Goal: Information Seeking & Learning: Learn about a topic

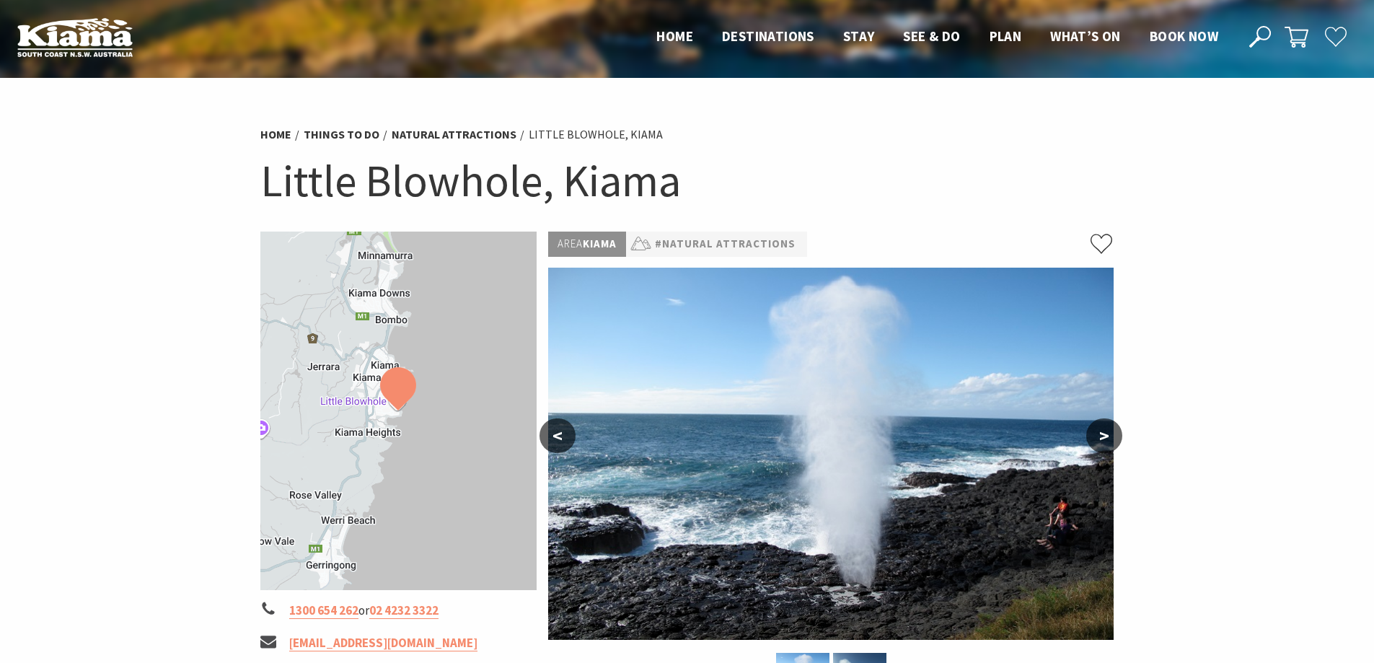
scroll to position [216, 0]
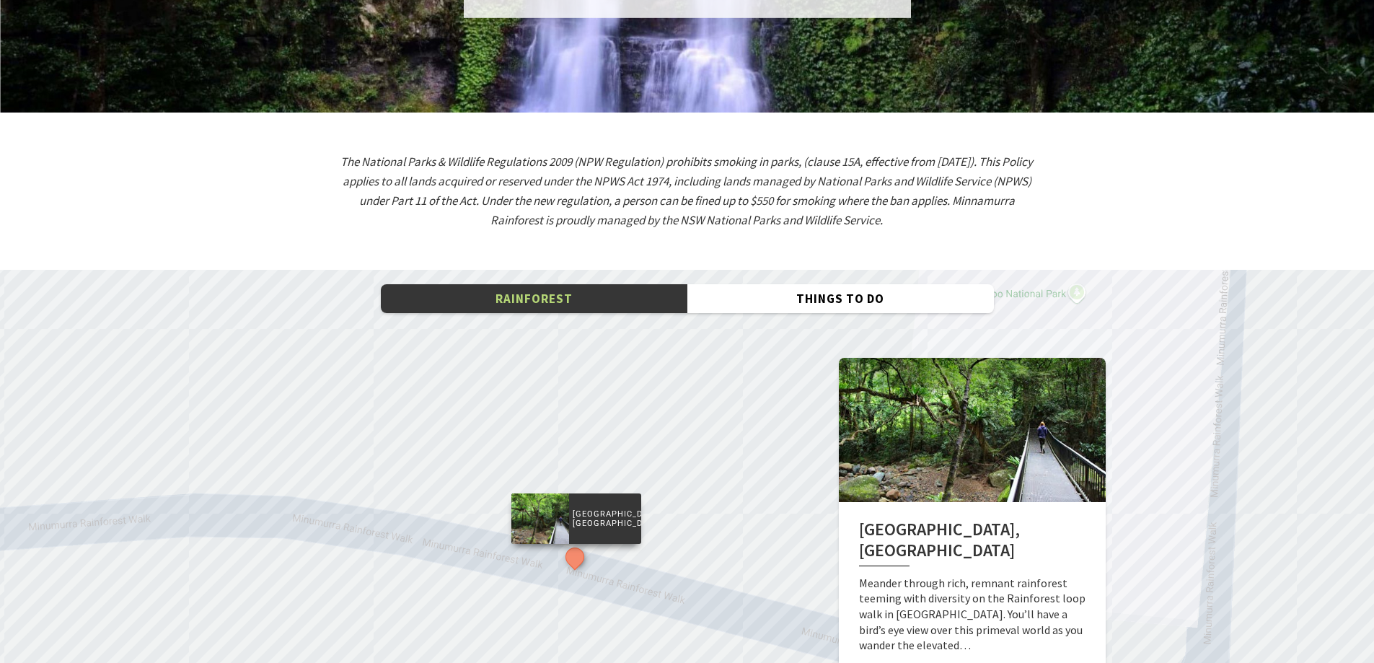
scroll to position [2163, 0]
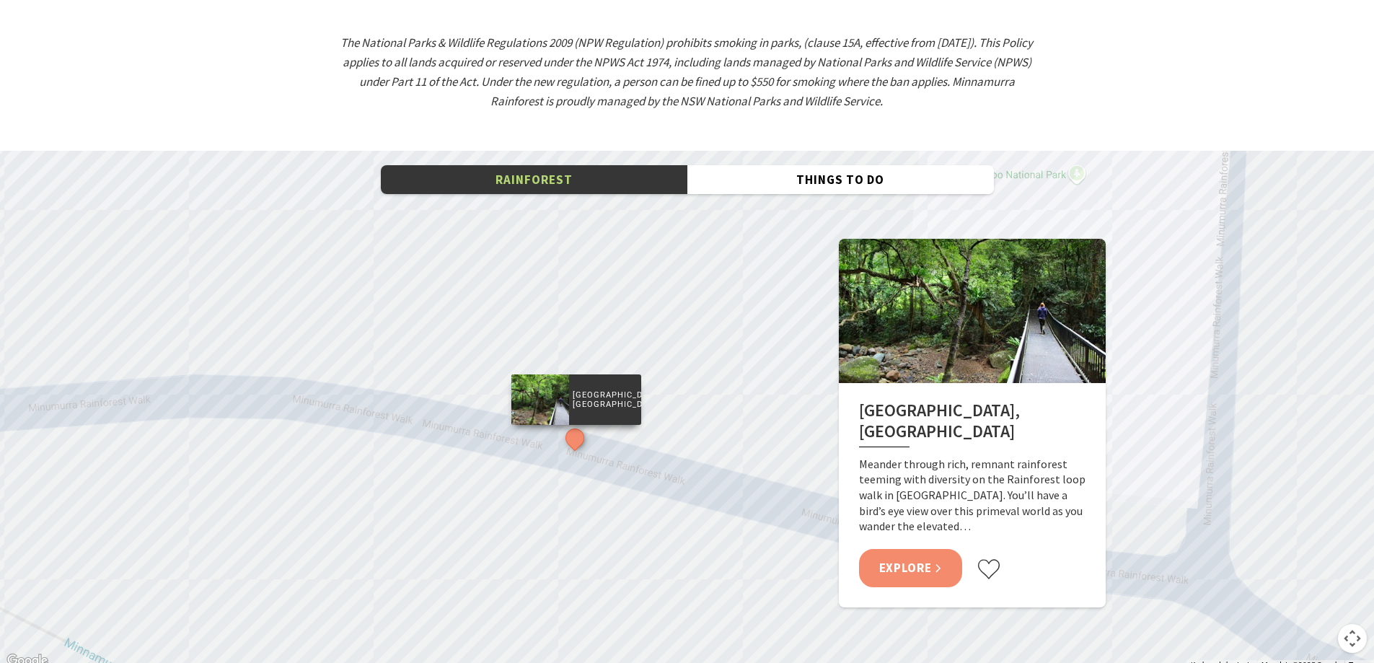
click at [888, 549] on link "Explore" at bounding box center [911, 568] width 104 height 38
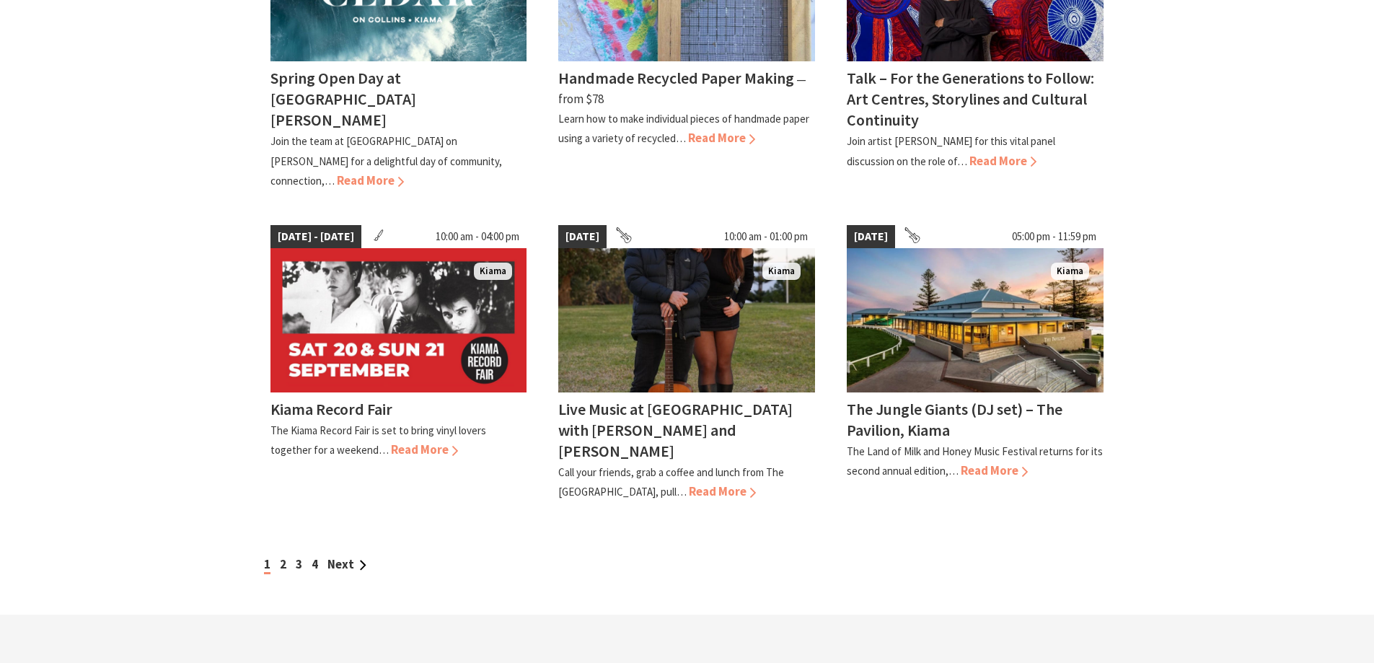
scroll to position [1154, 0]
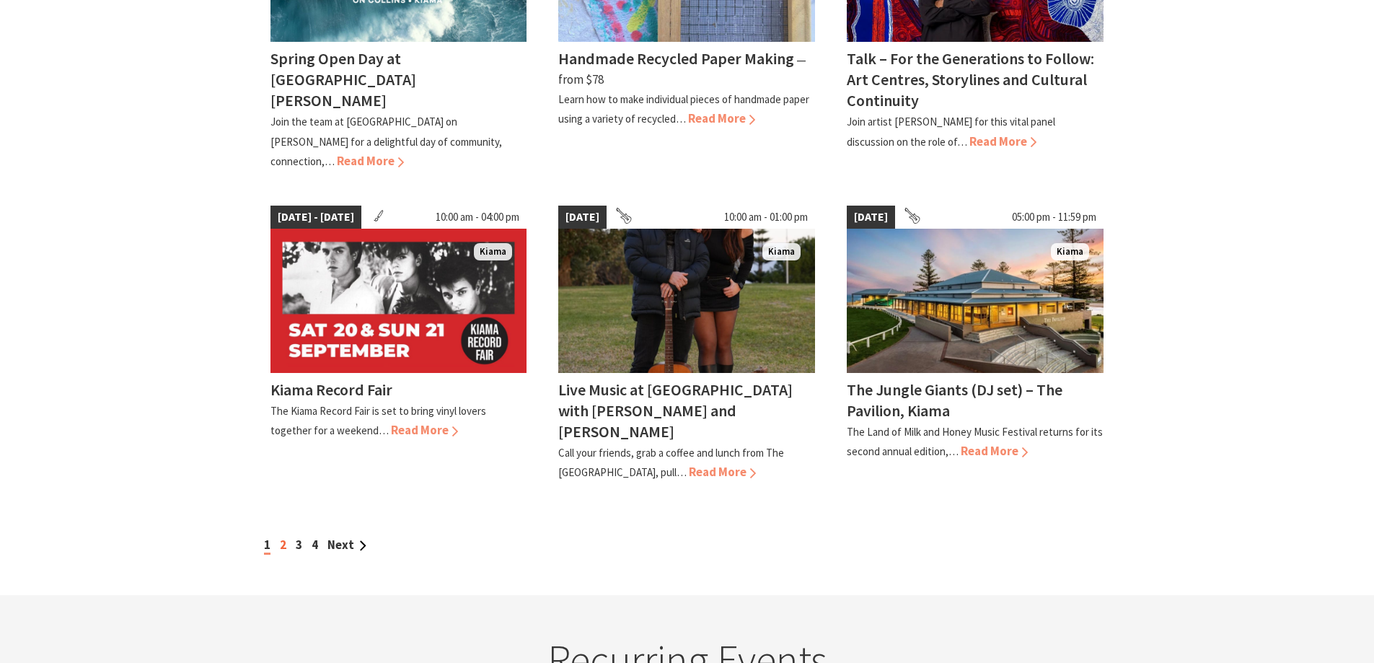
click at [283, 536] on link "2" at bounding box center [283, 544] width 6 height 16
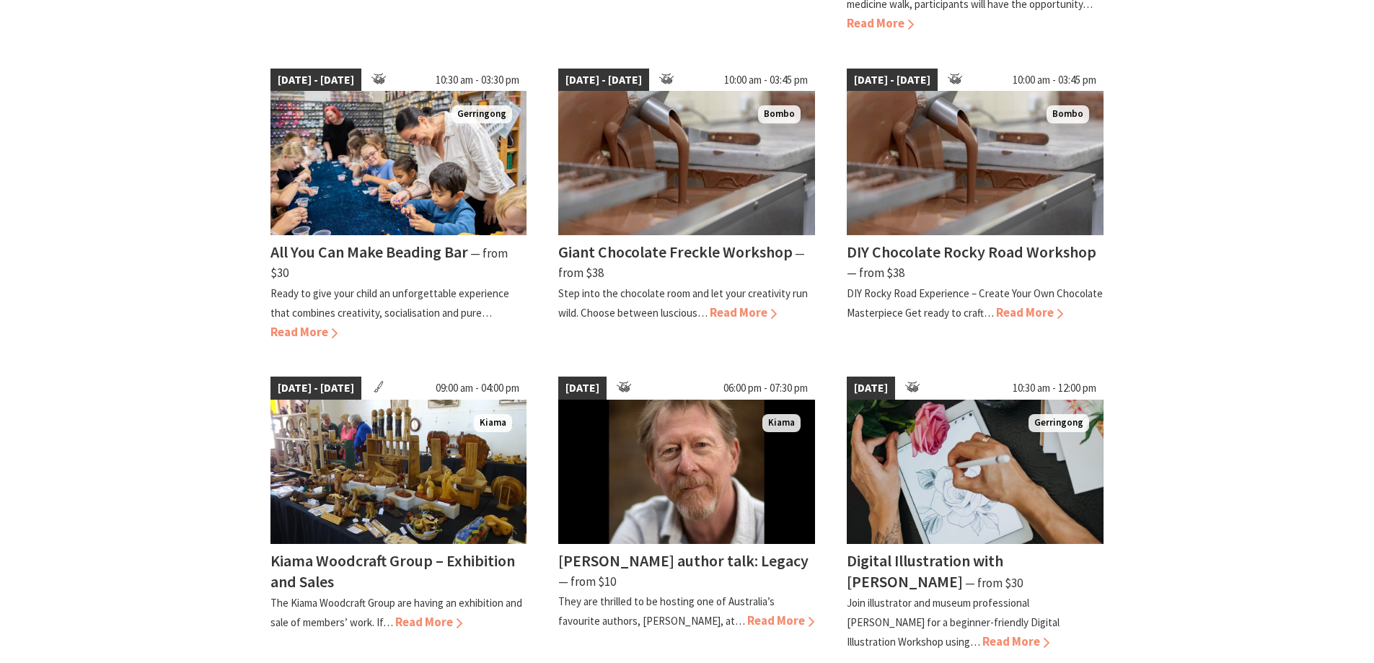
scroll to position [793, 0]
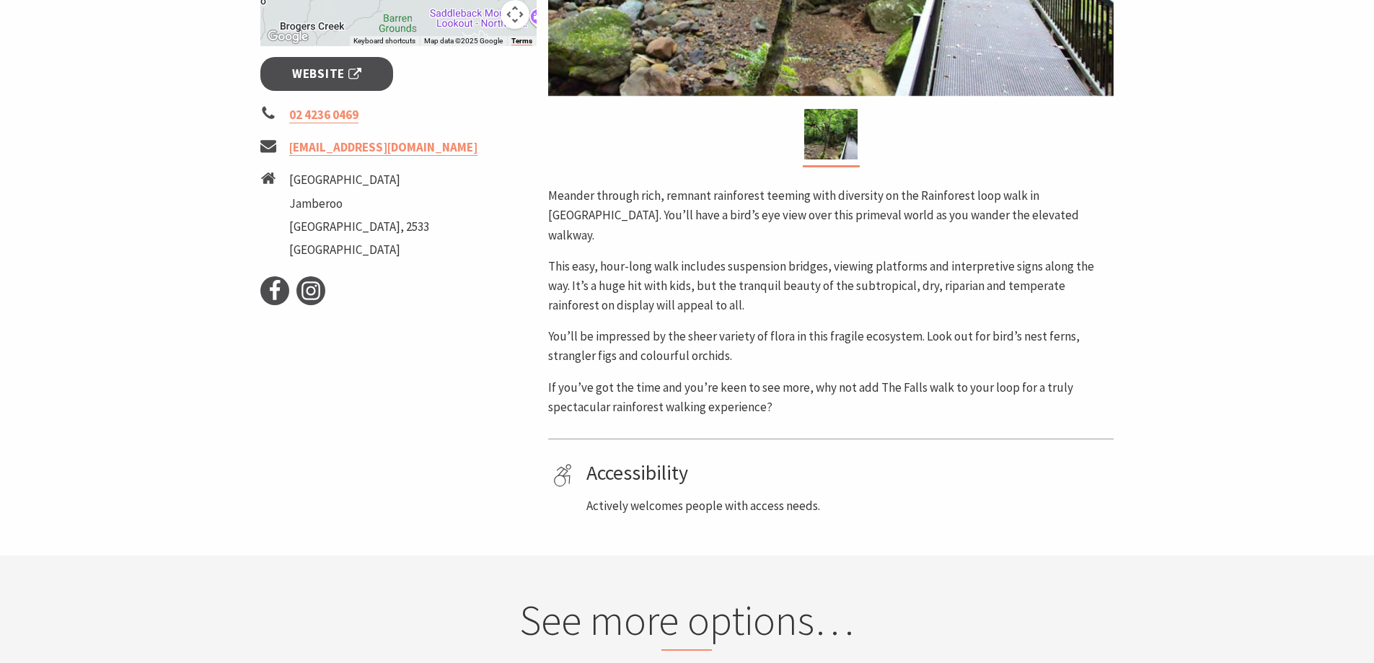
scroll to position [577, 0]
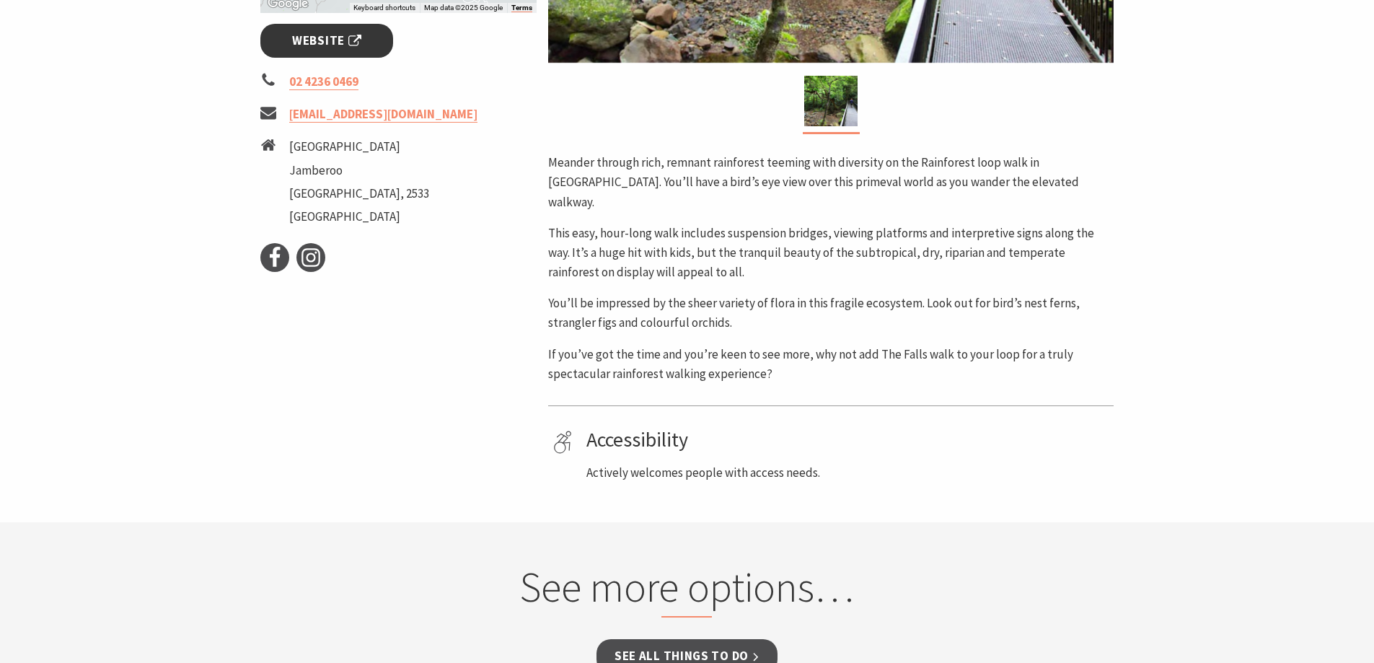
click at [311, 50] on span "Website" at bounding box center [326, 40] width 69 height 19
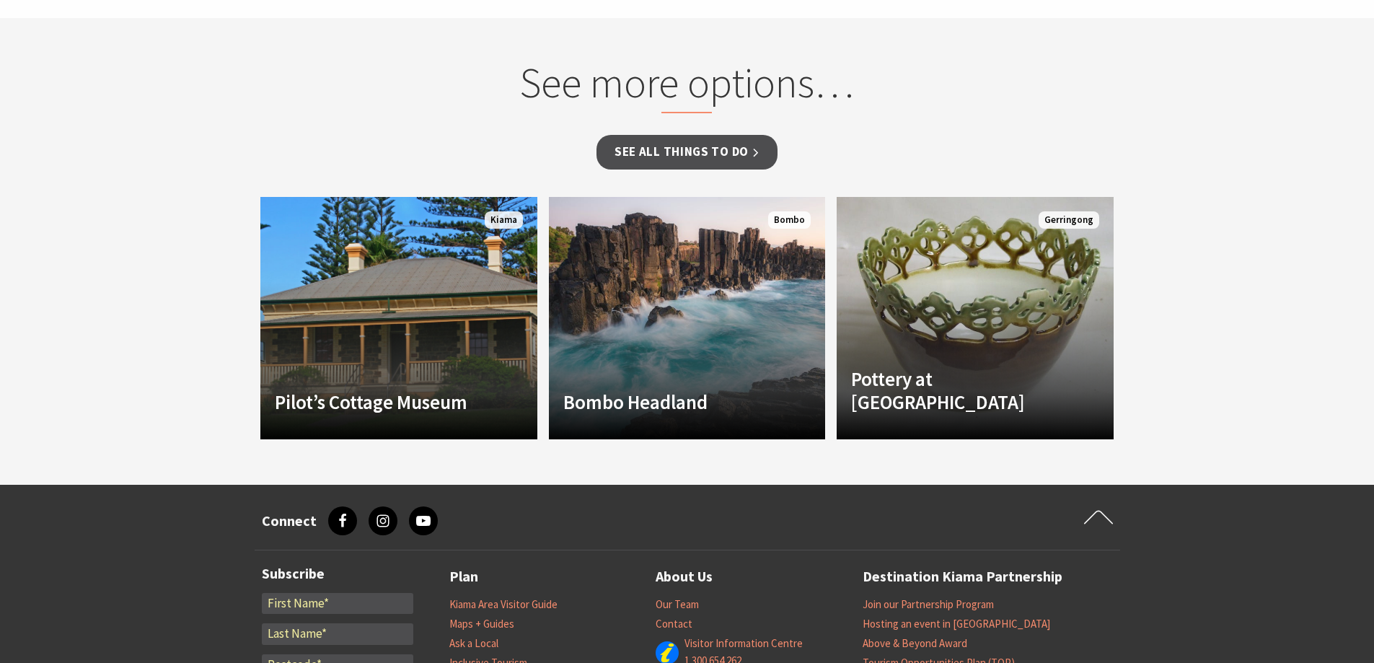
scroll to position [1082, 0]
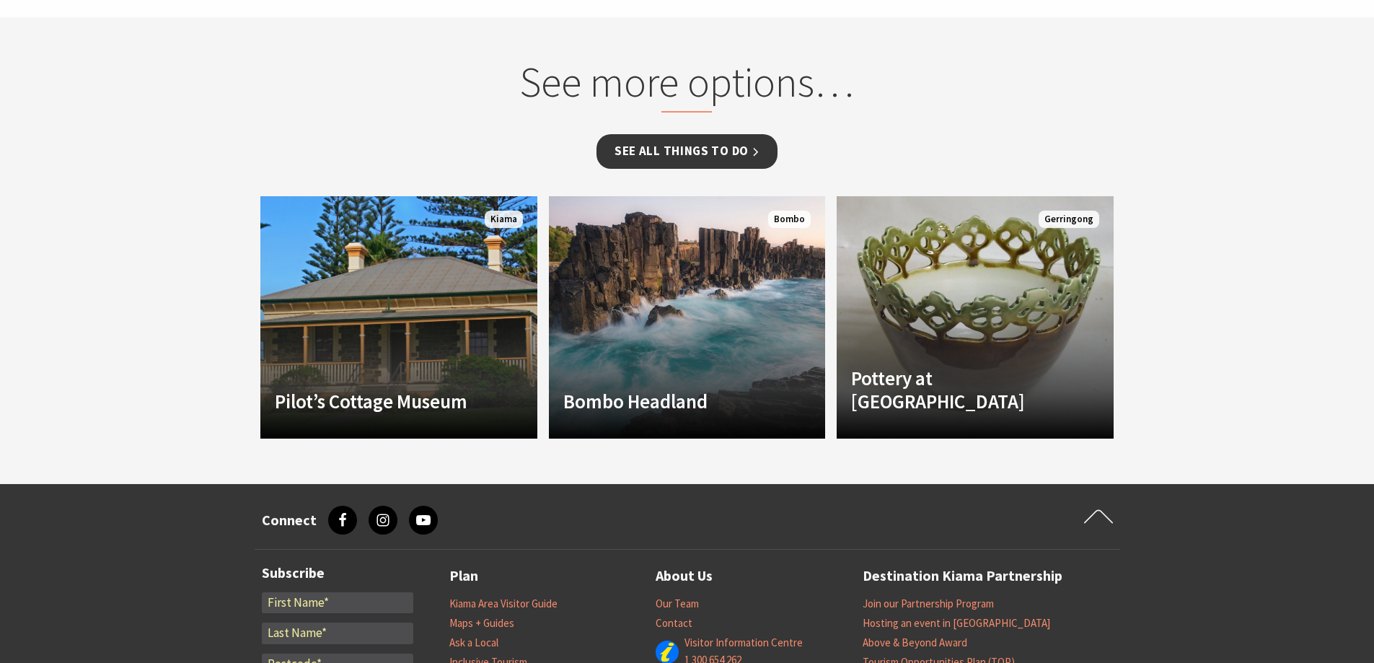
click at [711, 168] on link "See all Things To Do" at bounding box center [686, 151] width 181 height 34
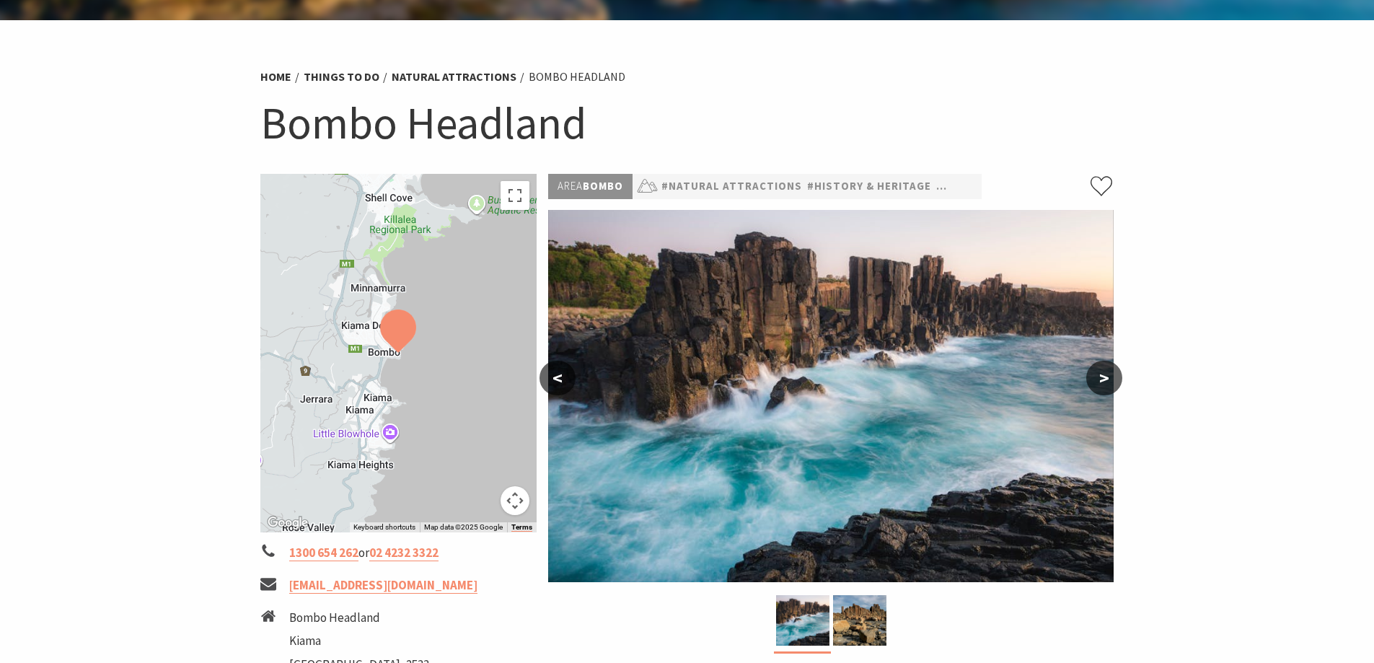
scroll to position [144, 0]
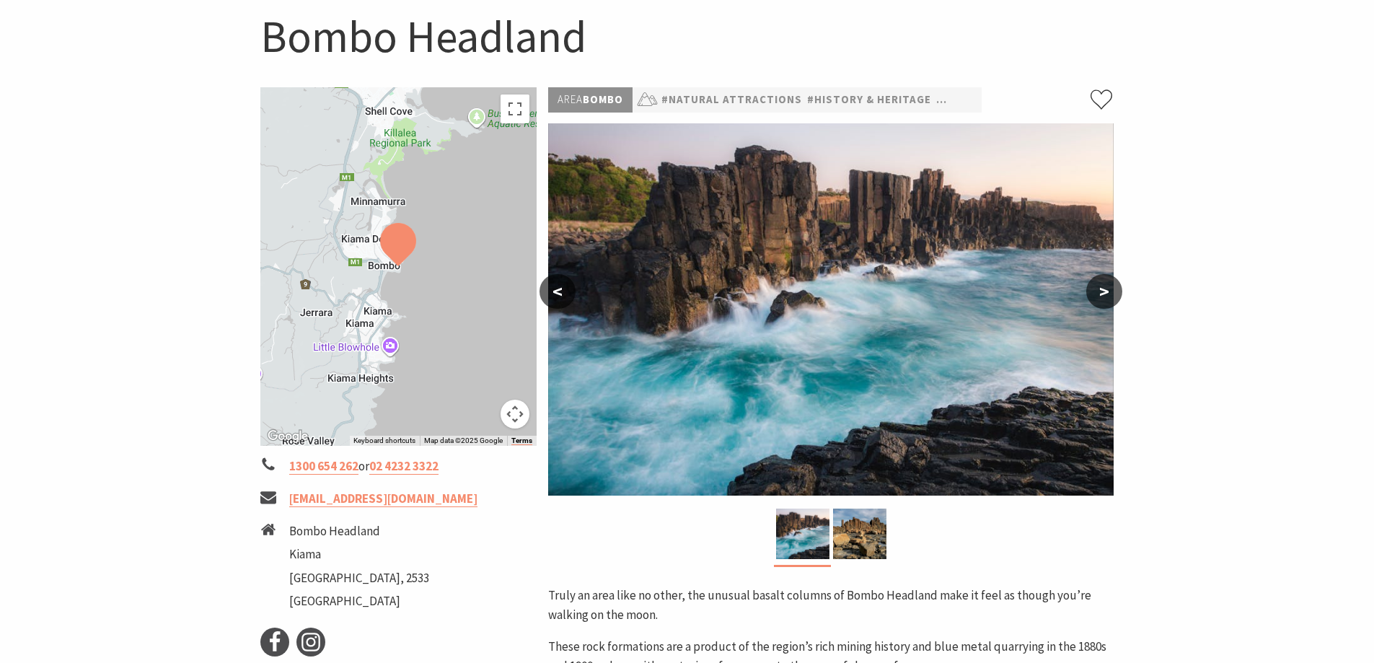
click at [1104, 296] on button ">" at bounding box center [1104, 291] width 36 height 35
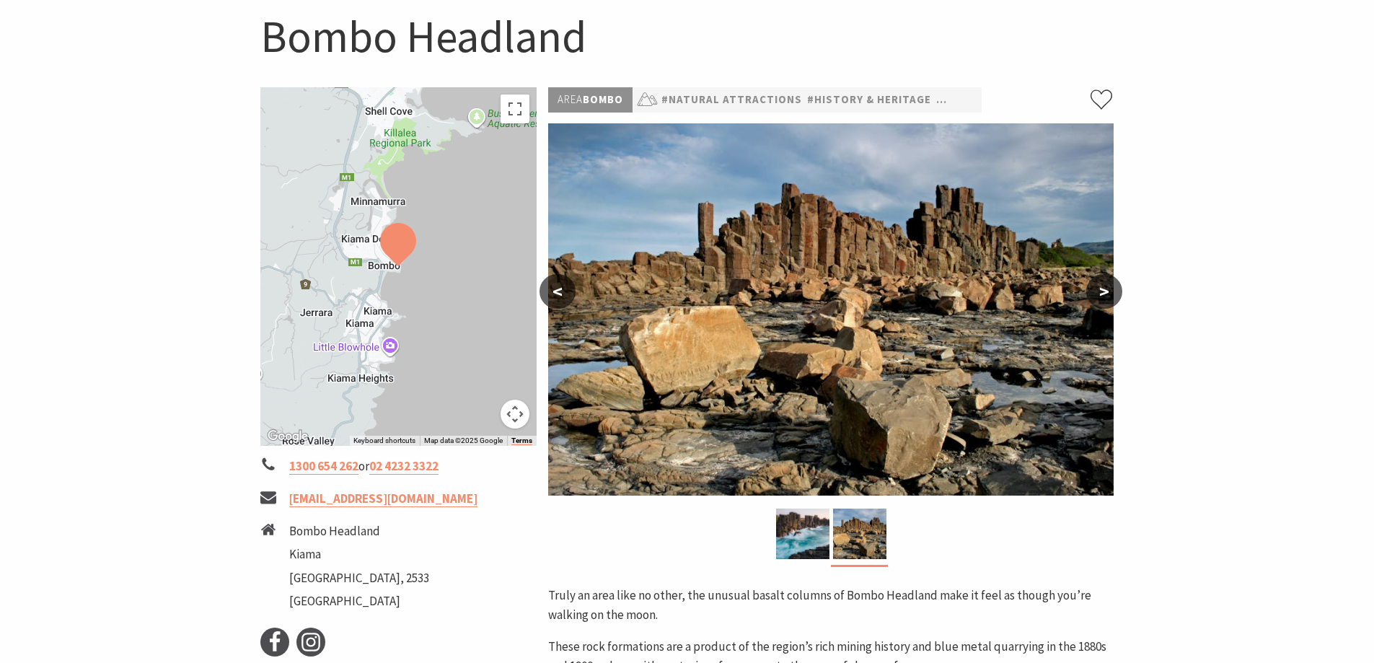
click at [1104, 296] on button ">" at bounding box center [1104, 291] width 36 height 35
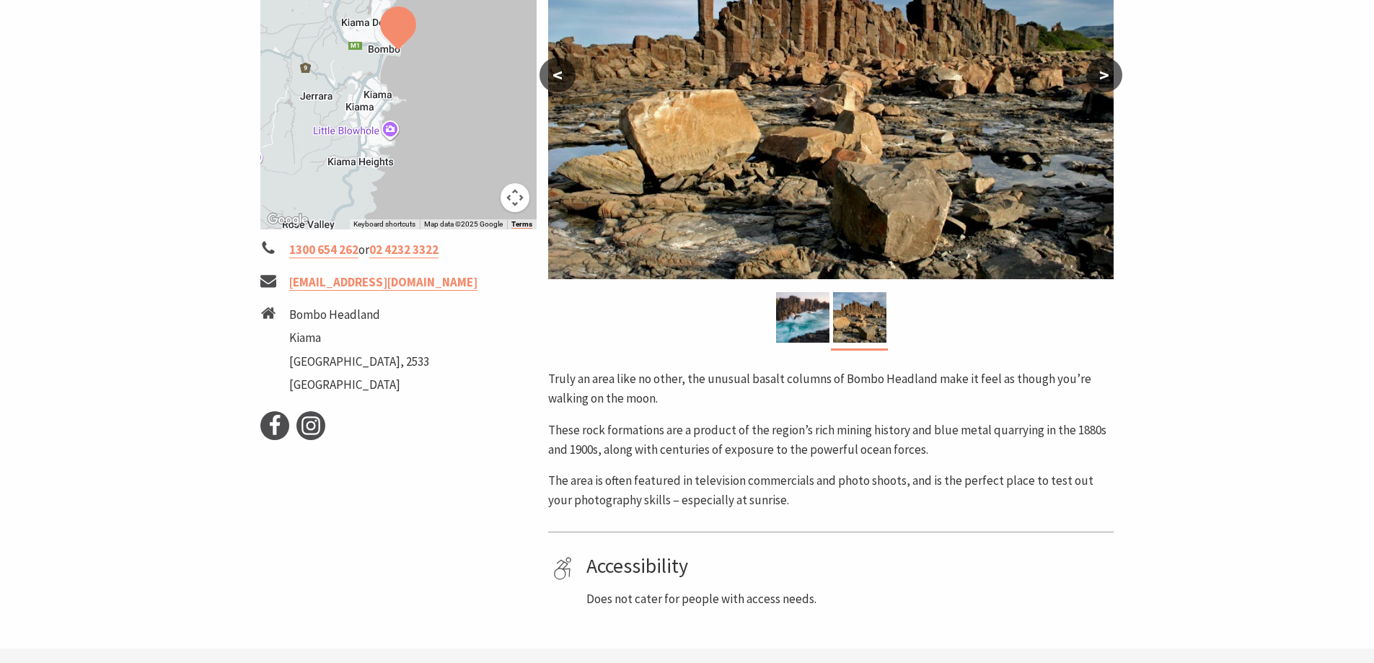
scroll to position [216, 0]
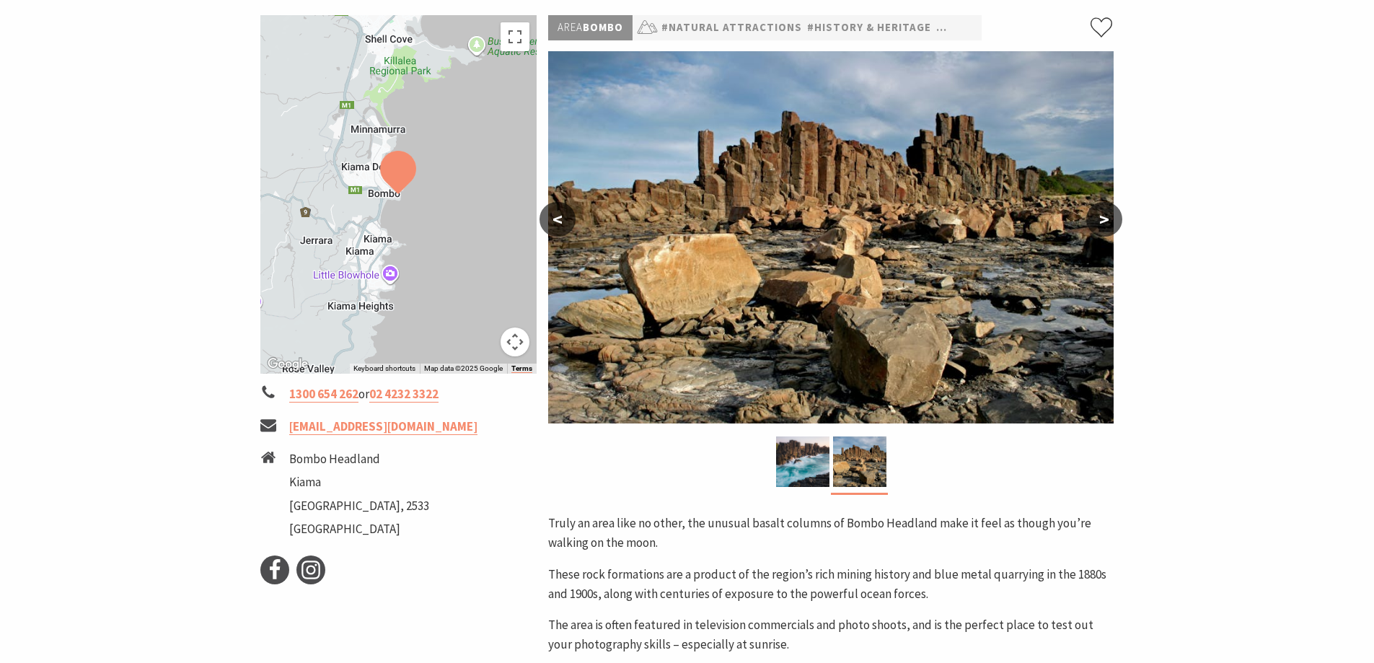
click at [355, 460] on li "Bombo Headland" at bounding box center [359, 458] width 140 height 19
copy ul "Bombo Headland"
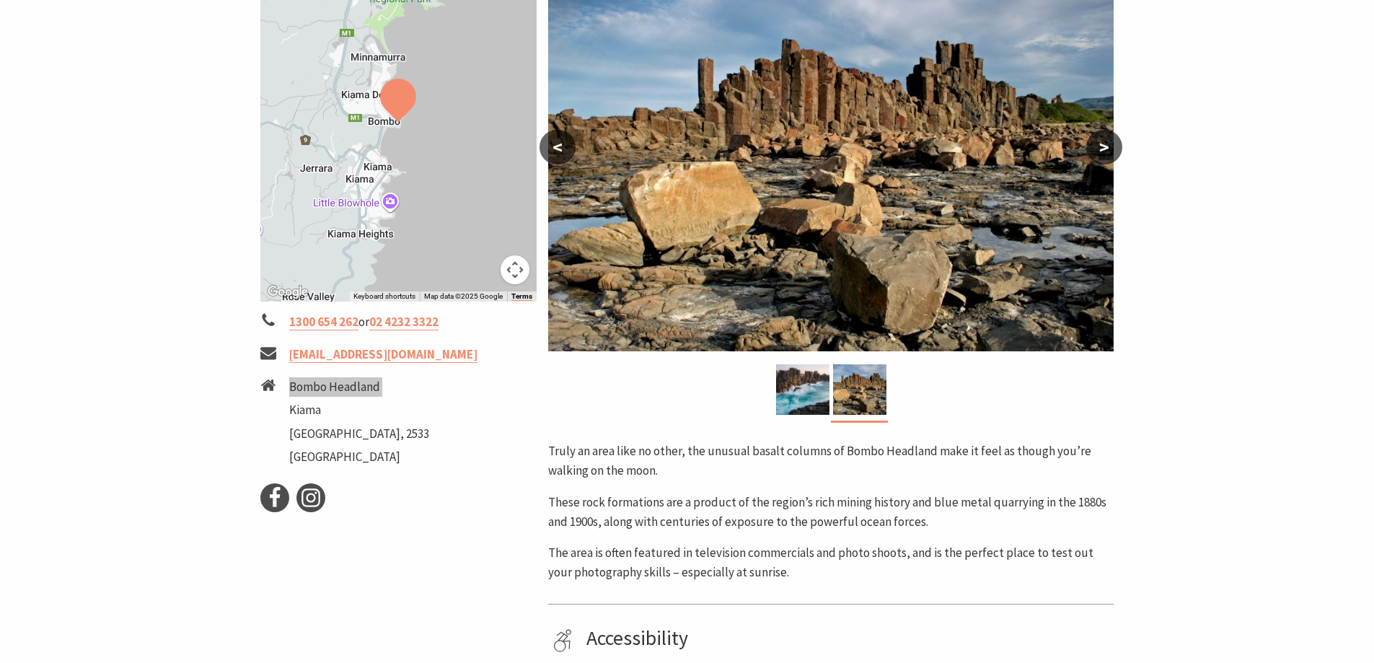
scroll to position [361, 0]
